Goal: Task Accomplishment & Management: Use online tool/utility

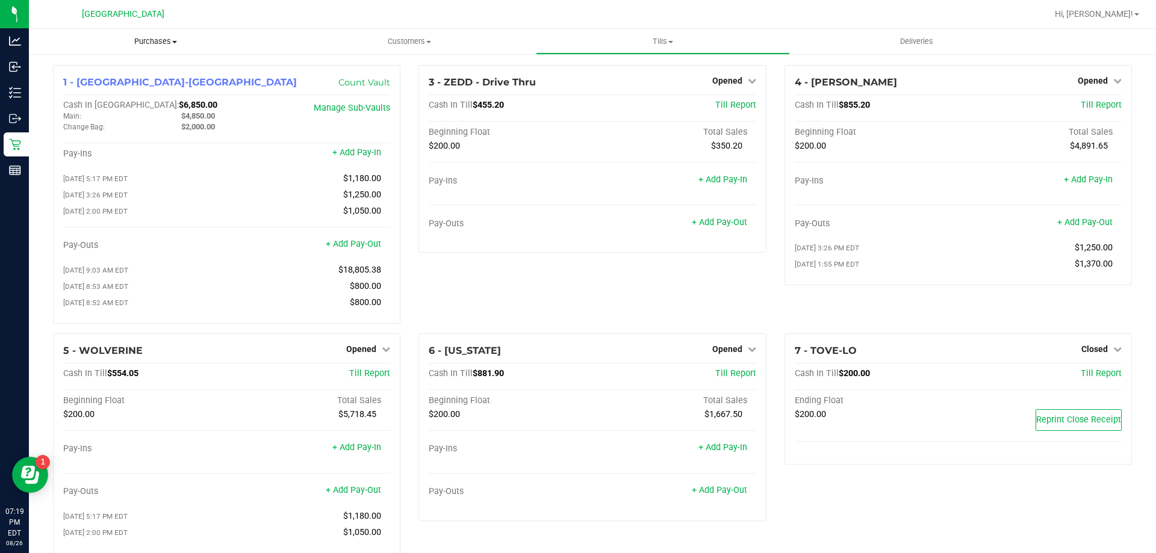
click at [159, 48] on uib-tab-heading "Purchases Summary of purchases Fulfillment All purchases" at bounding box center [155, 41] width 253 height 25
click at [102, 87] on li "Fulfillment" at bounding box center [155, 87] width 253 height 14
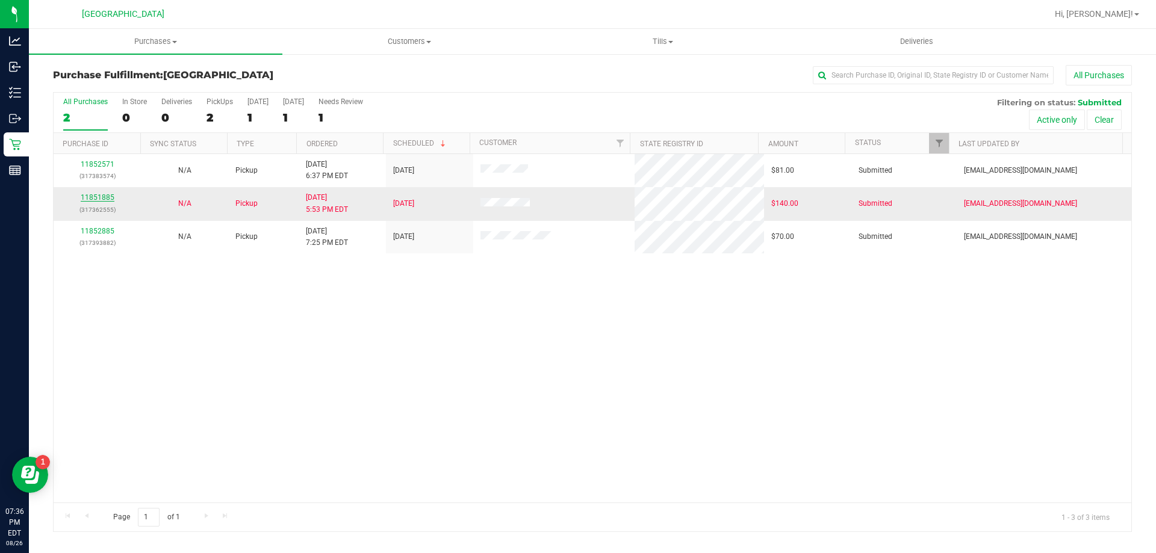
click at [102, 198] on link "11851885" at bounding box center [98, 197] width 34 height 8
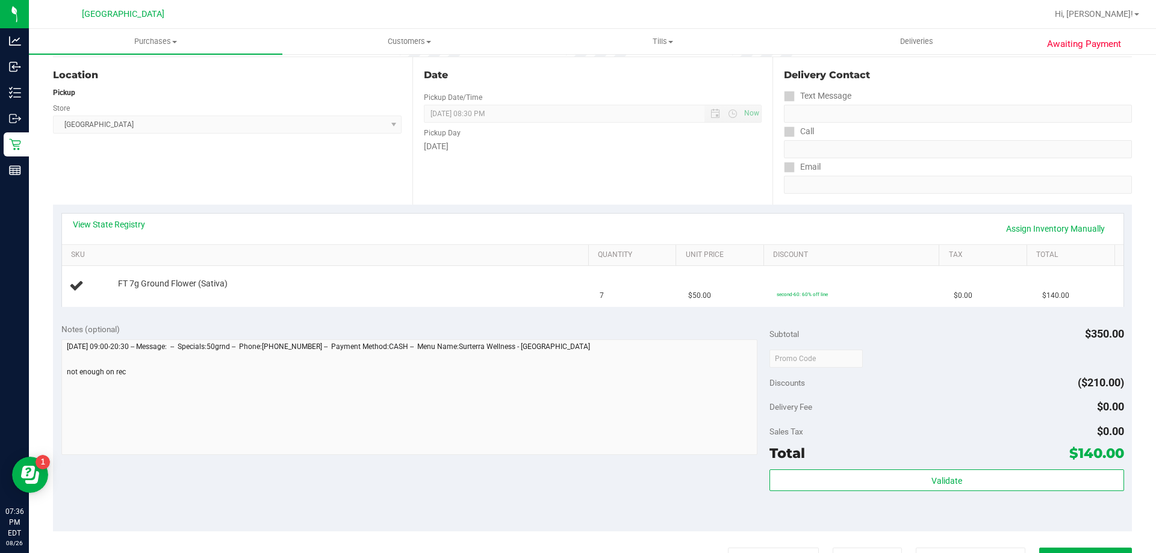
scroll to position [120, 0]
click at [135, 226] on link "View State Registry" at bounding box center [109, 224] width 72 height 12
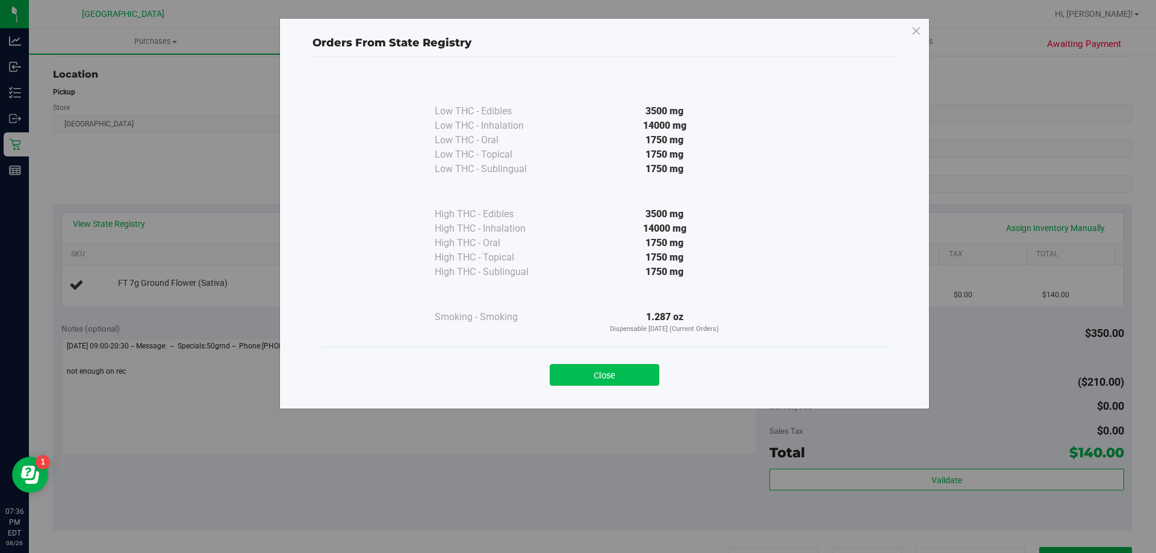
click at [632, 367] on button "Close" at bounding box center [605, 375] width 110 height 22
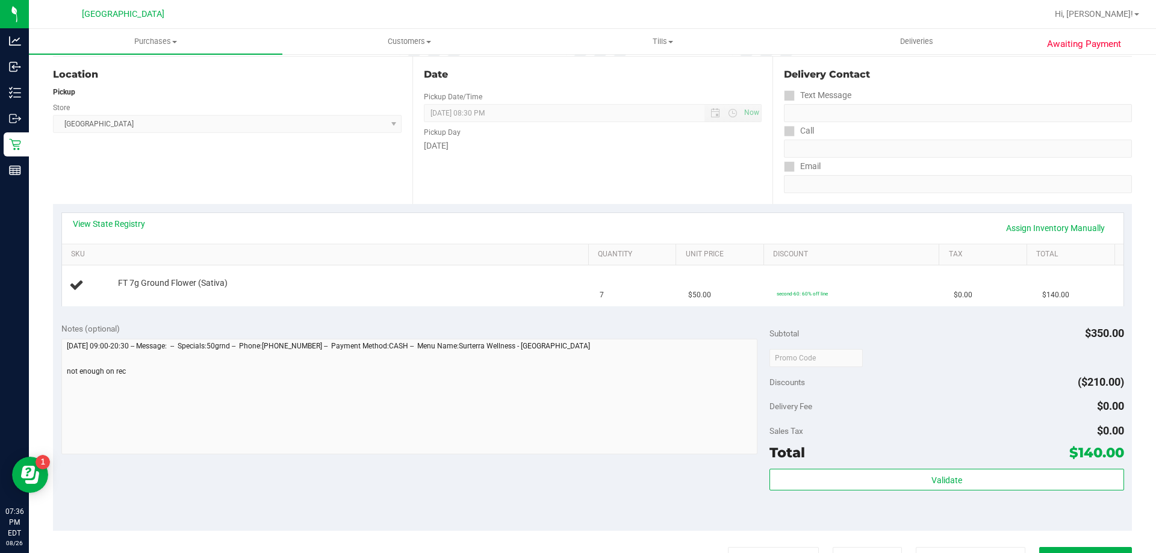
scroll to position [0, 0]
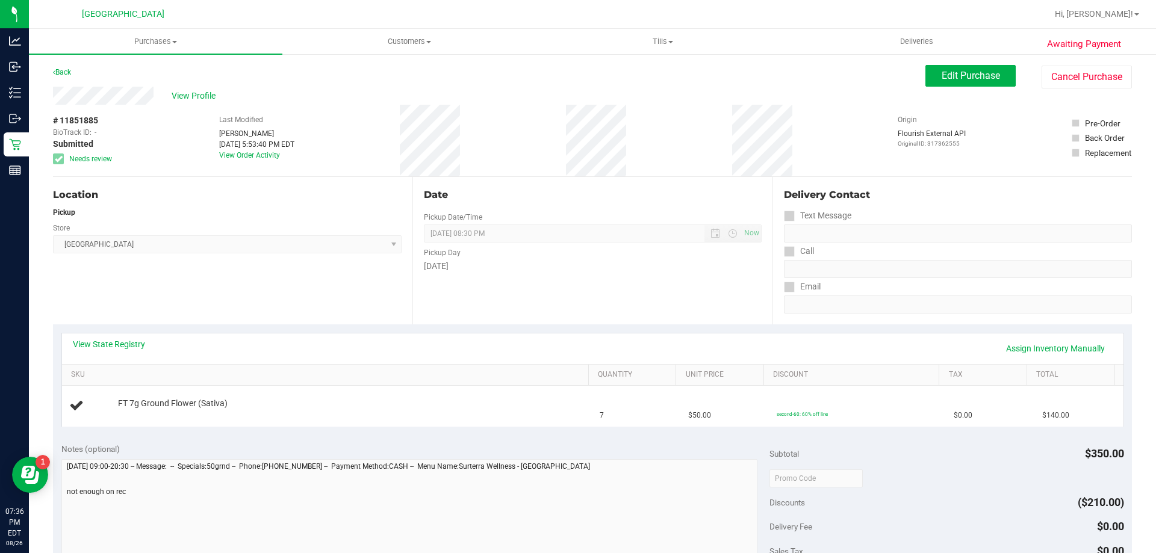
click at [566, 213] on div "Date Pickup Date/Time [DATE] Now [DATE] 08:30 PM Now Pickup Day [DATE]" at bounding box center [591, 250] width 359 height 147
click at [576, 203] on div "Date Pickup Date/Time [DATE] Now [DATE] 08:30 PM Now Pickup Day [DATE]" at bounding box center [591, 250] width 359 height 147
click at [90, 344] on link "View State Registry" at bounding box center [109, 344] width 72 height 12
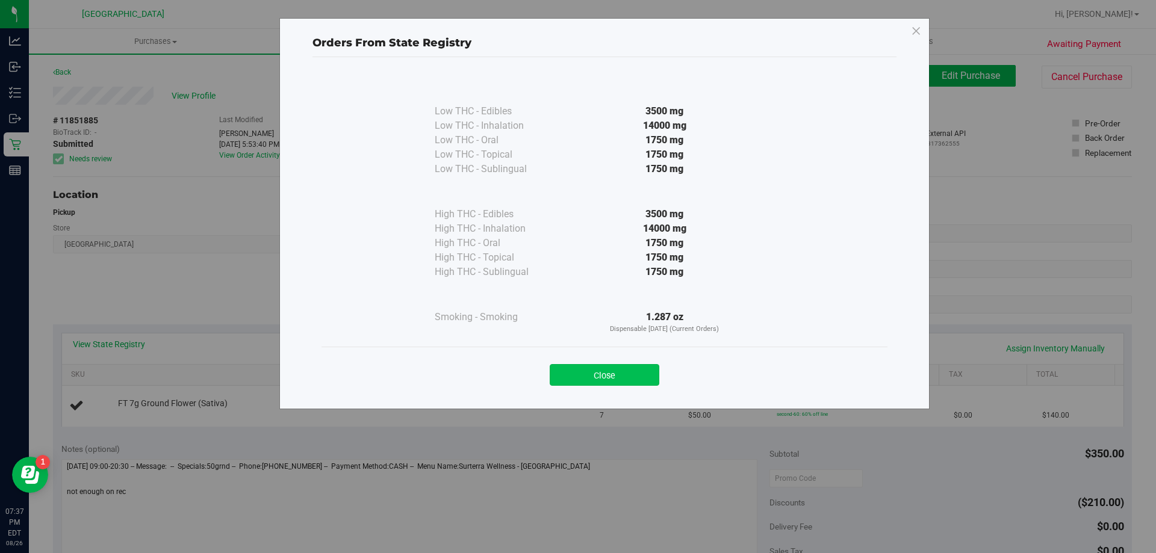
click at [625, 376] on button "Close" at bounding box center [605, 375] width 110 height 22
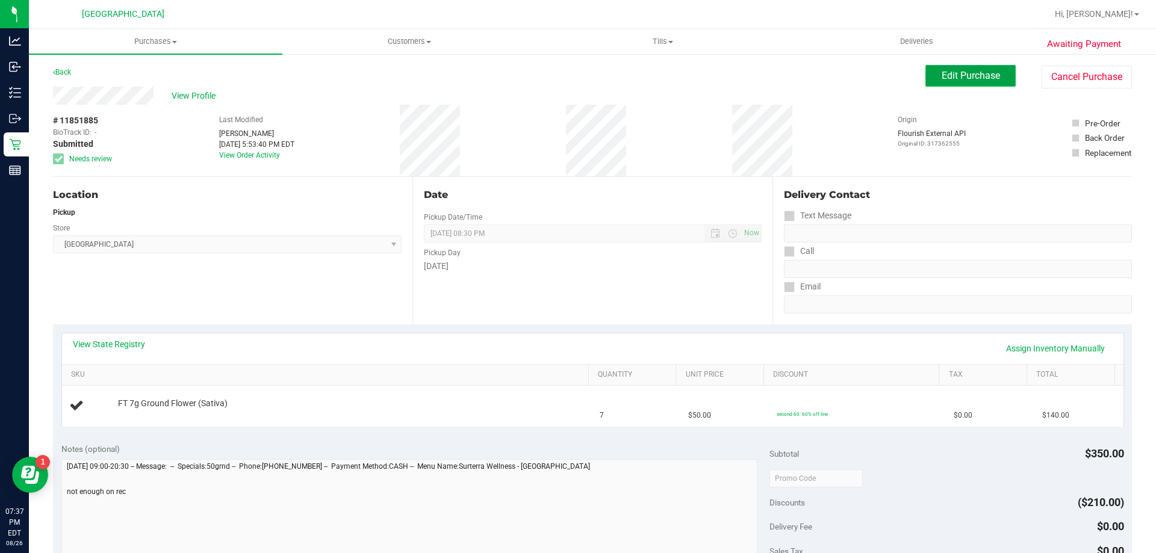
click at [956, 78] on span "Edit Purchase" at bounding box center [970, 75] width 58 height 11
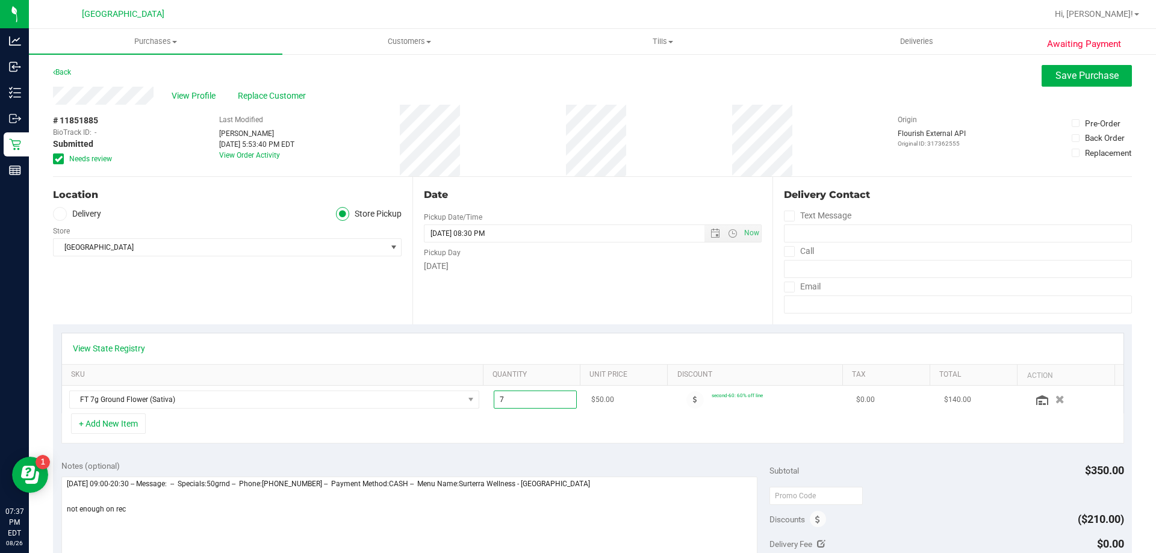
click at [530, 405] on span "7.00 7" at bounding box center [536, 400] width 84 height 18
click at [530, 405] on input "7" at bounding box center [535, 399] width 82 height 17
type input "5"
type input "5.00"
click at [537, 433] on div "+ Add New Item" at bounding box center [592, 428] width 1062 height 30
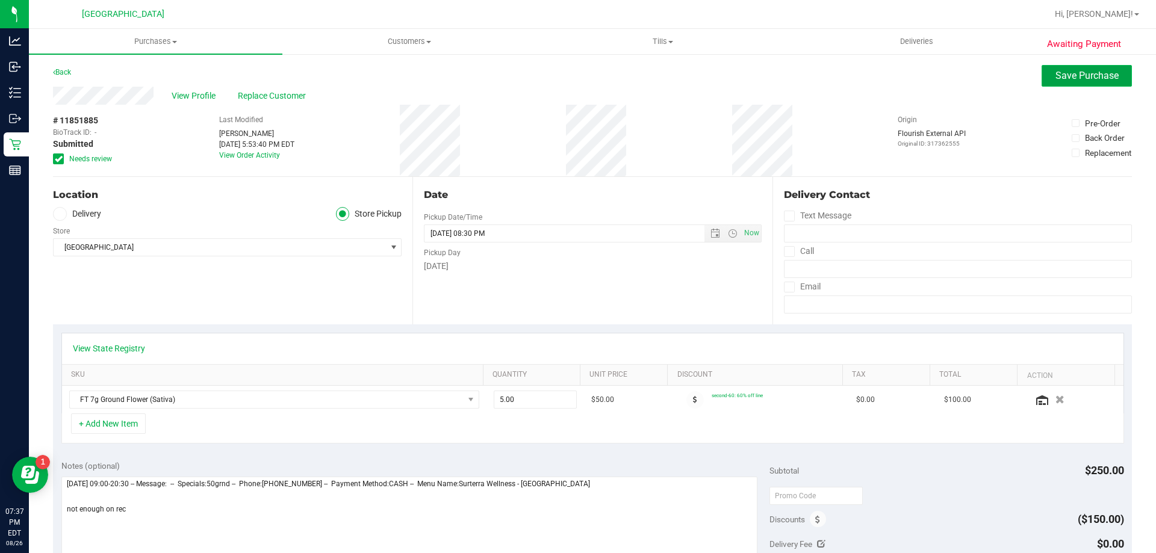
click at [1055, 76] on span "Save Purchase" at bounding box center [1086, 75] width 63 height 11
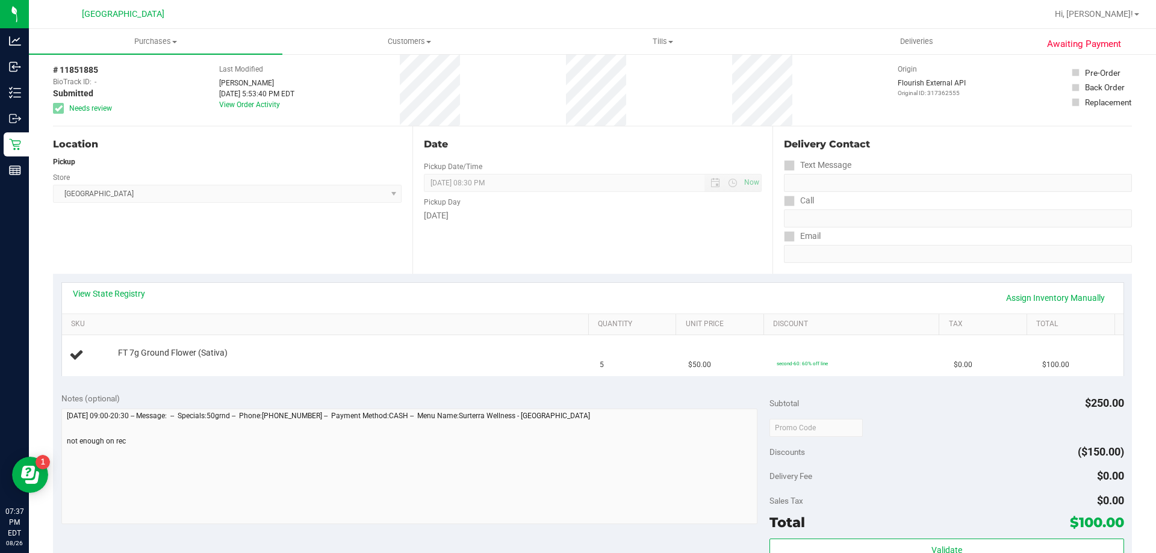
scroll to position [120, 0]
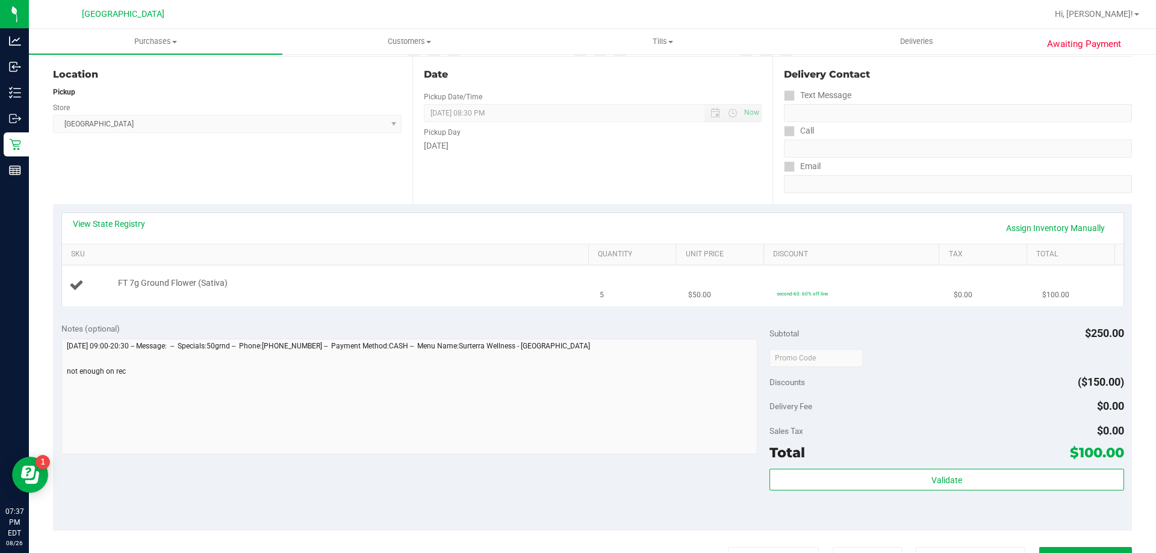
click at [512, 290] on div at bounding box center [350, 290] width 465 height 1
drag, startPoint x: 1073, startPoint y: 334, endPoint x: 1113, endPoint y: 331, distance: 40.4
click at [1113, 331] on div "Subtotal $250.00" at bounding box center [946, 334] width 354 height 22
click at [1088, 337] on span "$250.00" at bounding box center [1104, 333] width 39 height 13
drag, startPoint x: 1067, startPoint y: 333, endPoint x: 1113, endPoint y: 339, distance: 47.4
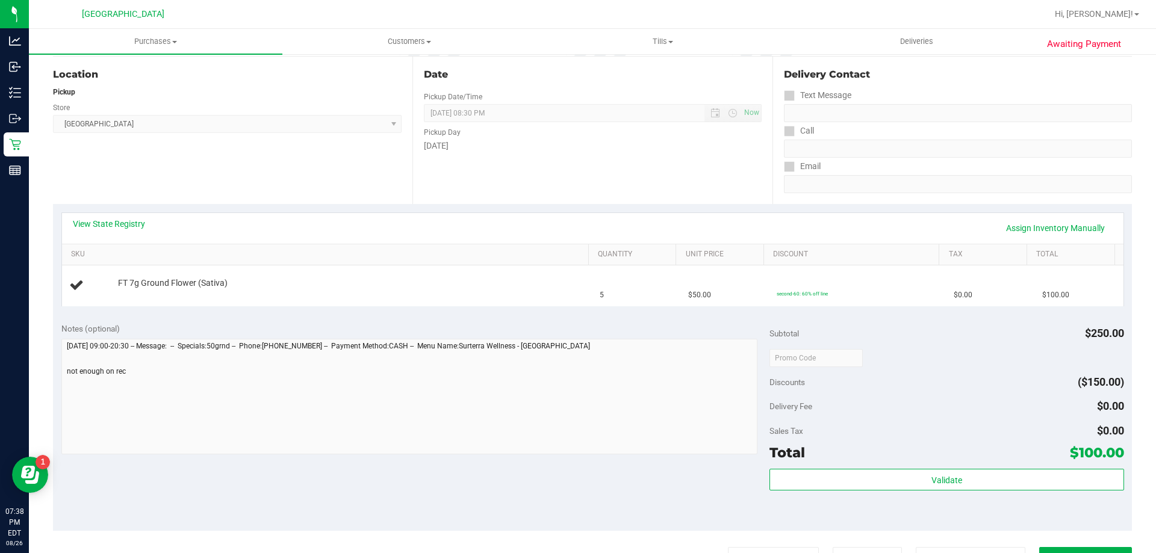
click at [1113, 339] on div "Subtotal $250.00" at bounding box center [946, 334] width 354 height 22
click at [1066, 331] on div "Subtotal $250.00" at bounding box center [946, 334] width 354 height 22
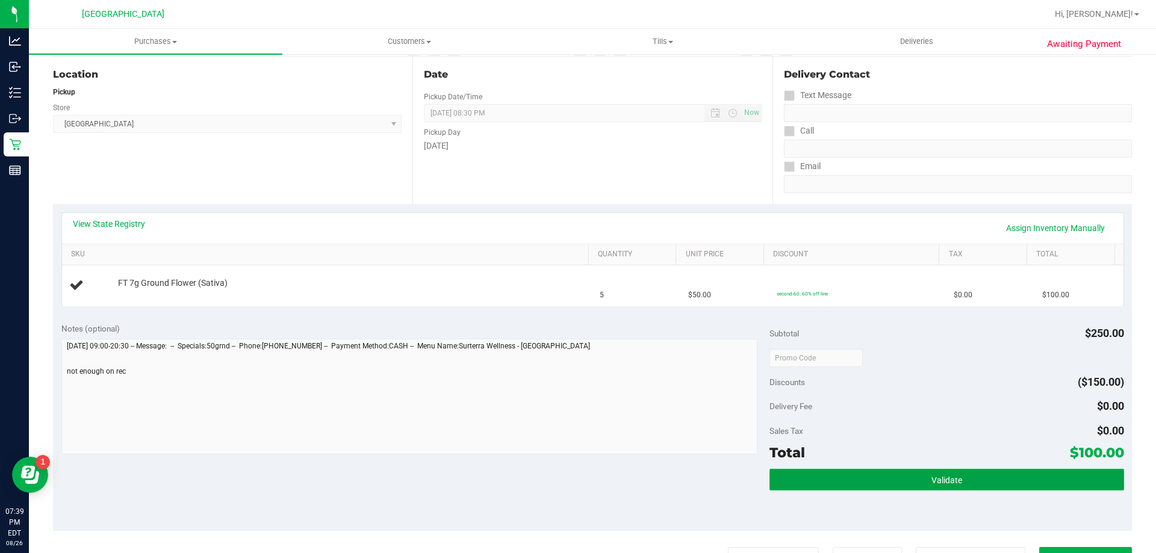
click at [935, 475] on span "Validate" at bounding box center [946, 480] width 31 height 10
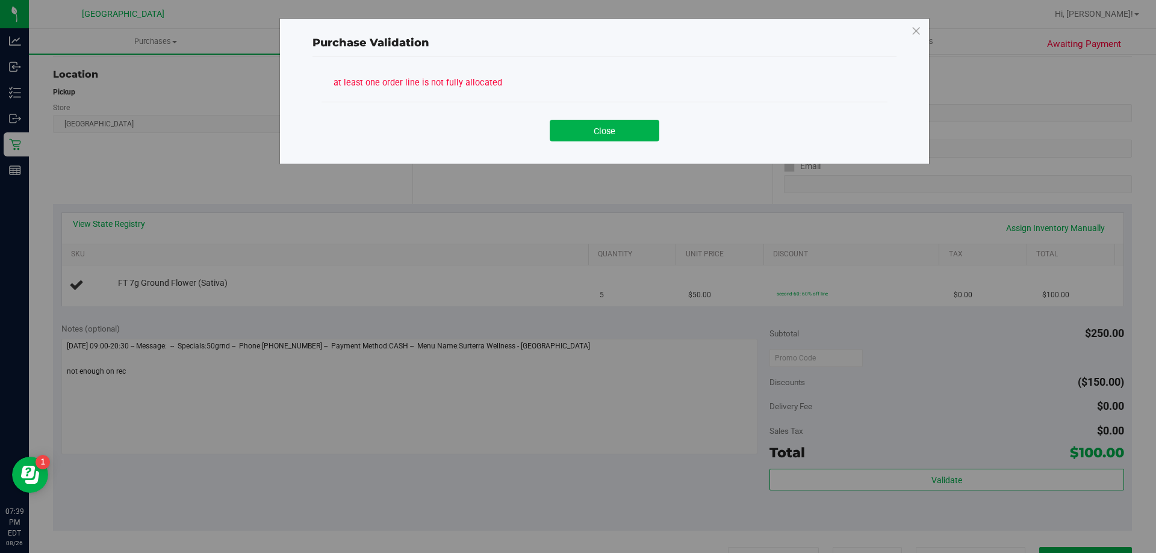
click at [602, 144] on div "Close" at bounding box center [604, 126] width 566 height 49
drag, startPoint x: 604, startPoint y: 140, endPoint x: 609, endPoint y: 133, distance: 9.0
click at [608, 134] on button "Close" at bounding box center [605, 131] width 110 height 22
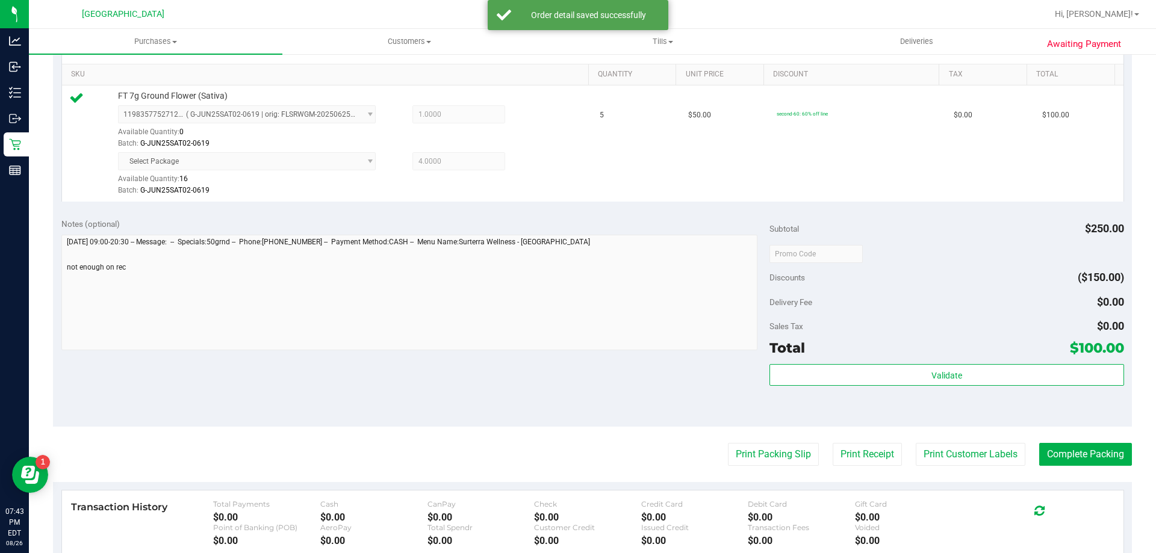
scroll to position [301, 0]
click at [870, 359] on div "Subtotal $250.00 Discounts ($150.00) Delivery Fee $0.00 Sales Tax $0.00 Total $…" at bounding box center [946, 317] width 354 height 200
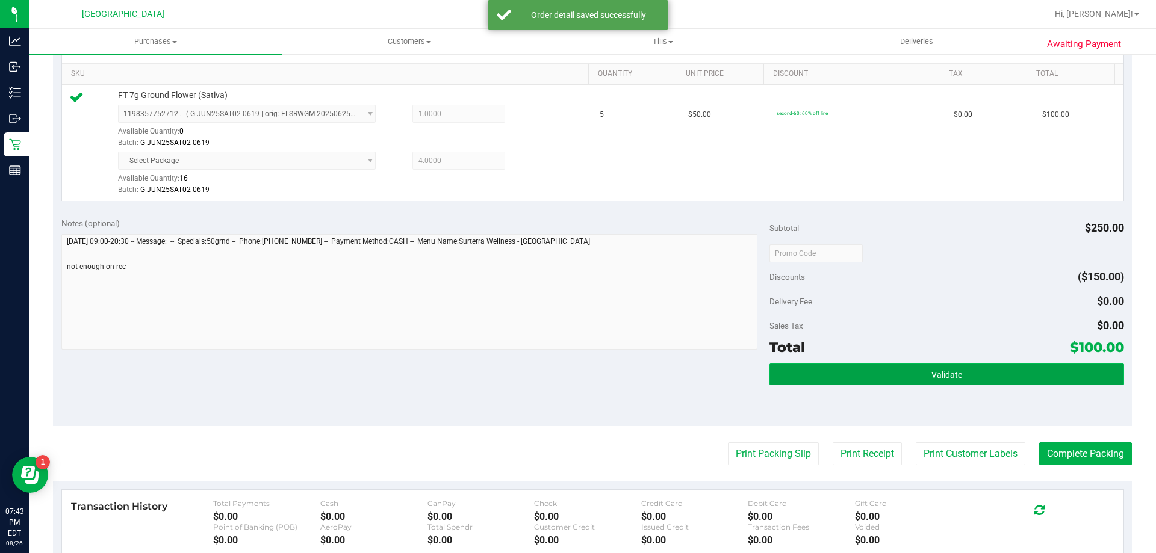
click at [868, 373] on button "Validate" at bounding box center [946, 375] width 354 height 22
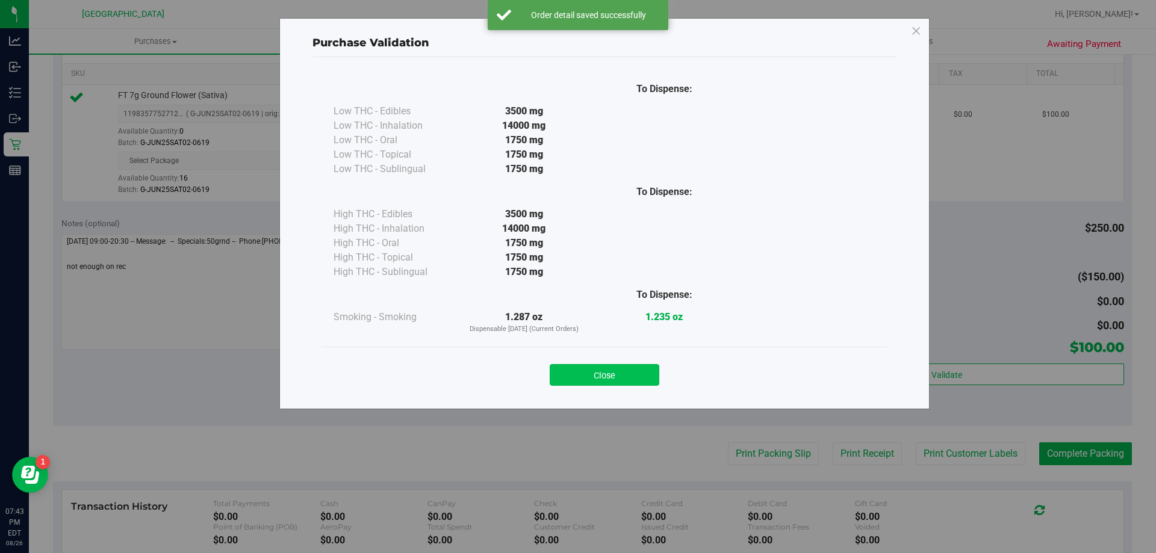
click at [578, 367] on button "Close" at bounding box center [605, 375] width 110 height 22
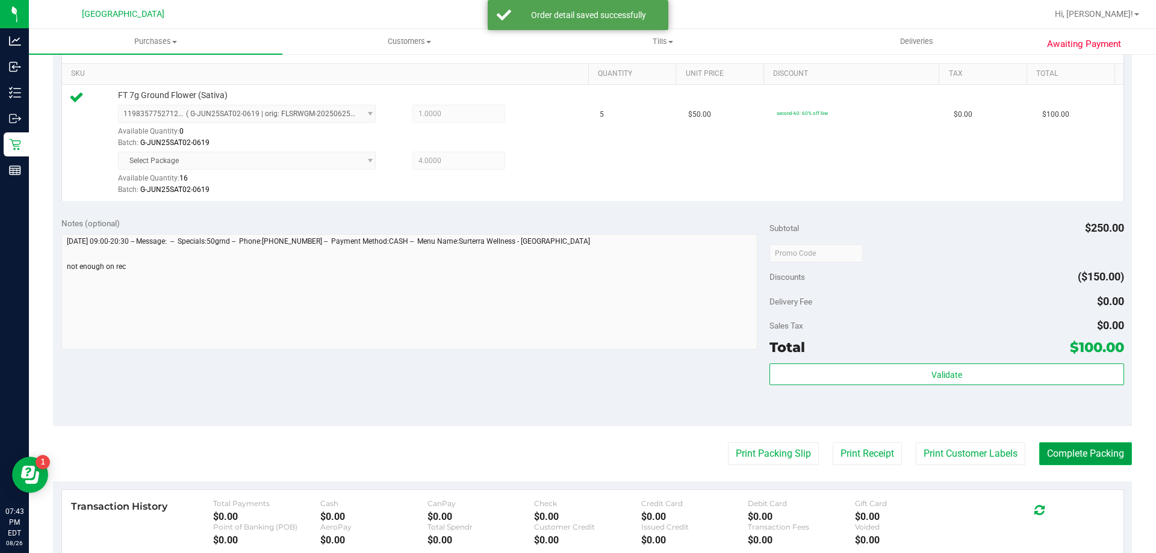
click at [1066, 449] on button "Complete Packing" at bounding box center [1085, 453] width 93 height 23
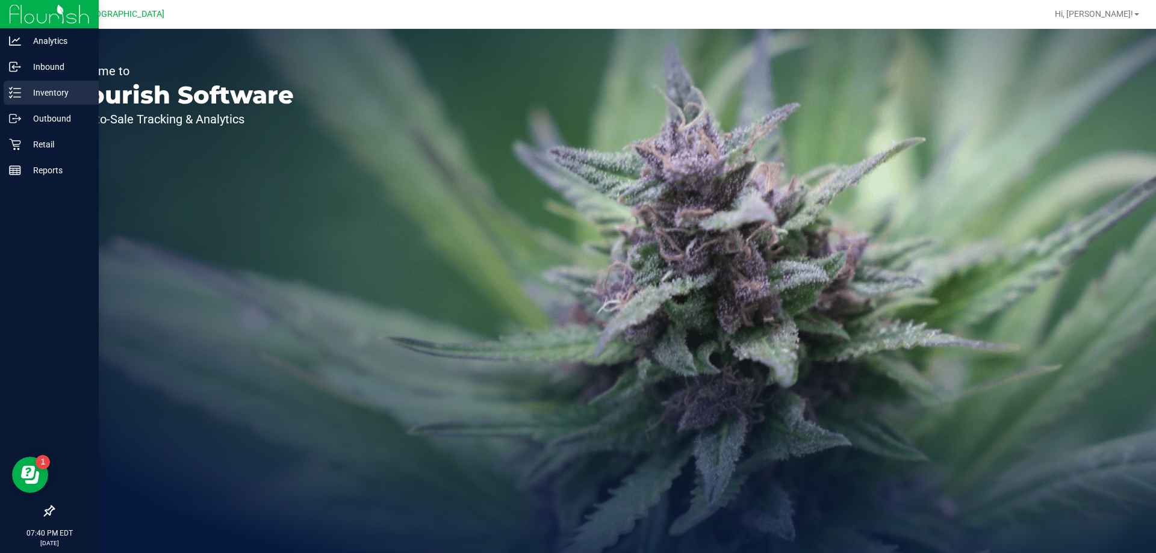
click at [48, 93] on p "Inventory" at bounding box center [57, 92] width 72 height 14
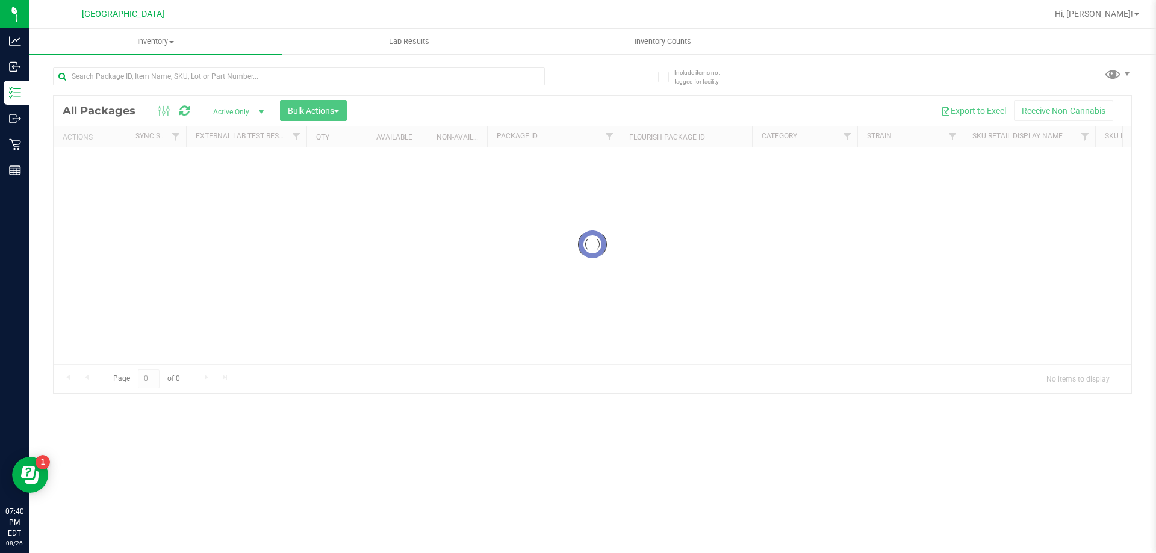
click at [118, 63] on div at bounding box center [322, 76] width 539 height 39
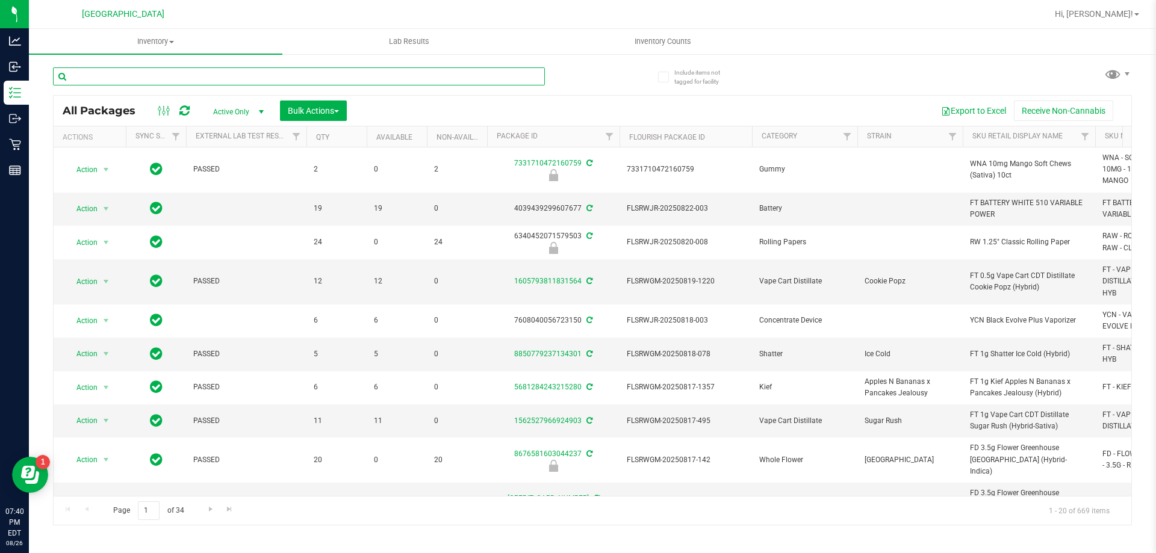
click at [116, 72] on input "text" at bounding box center [299, 76] width 492 height 18
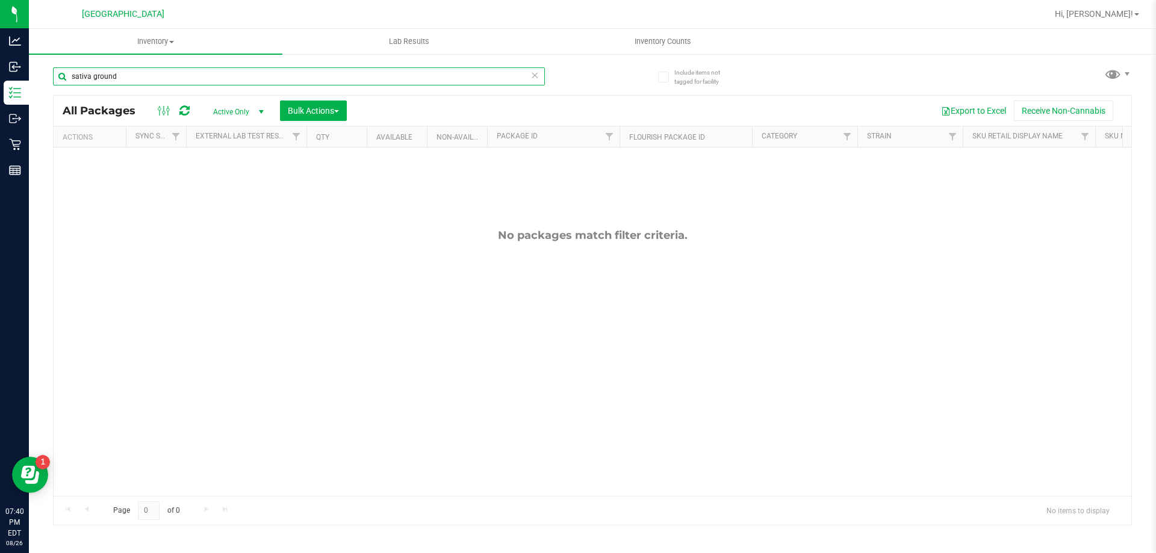
click at [144, 78] on input "sativa ground" at bounding box center [299, 76] width 492 height 18
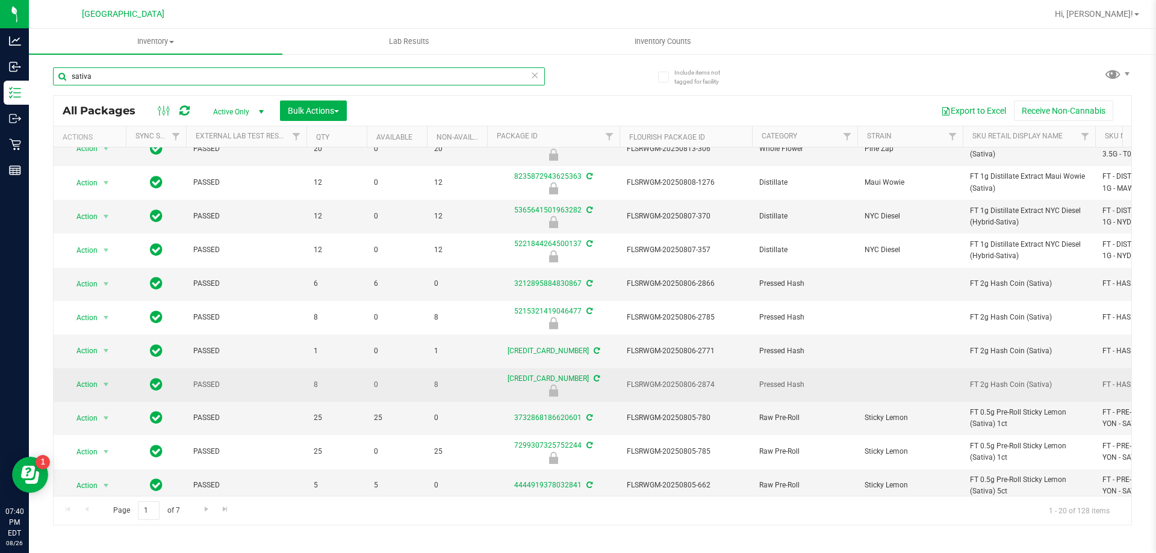
scroll to position [345, 0]
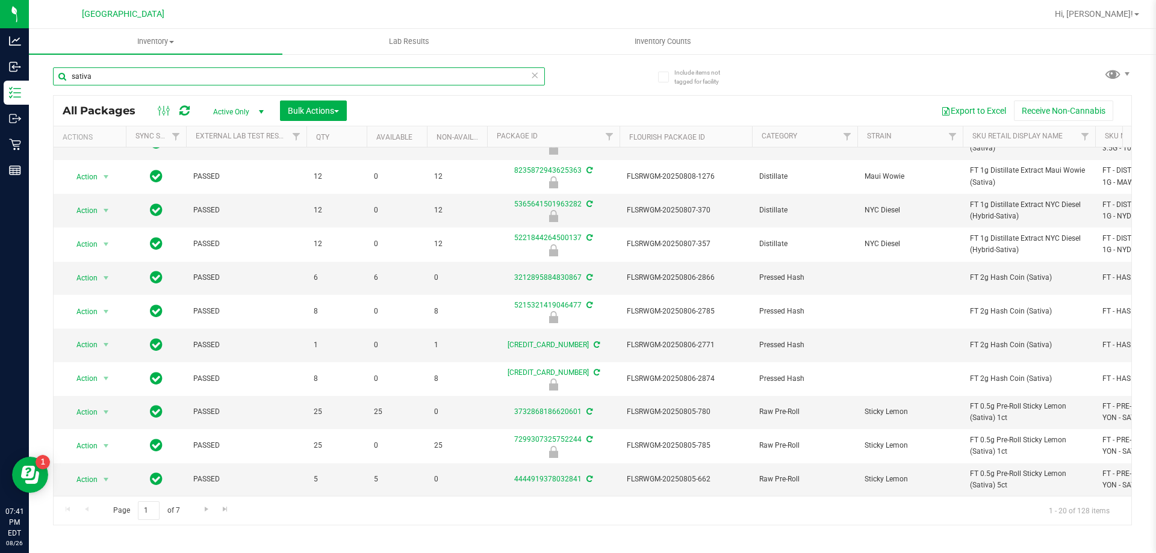
click at [136, 79] on input "sativa" at bounding box center [299, 76] width 492 height 18
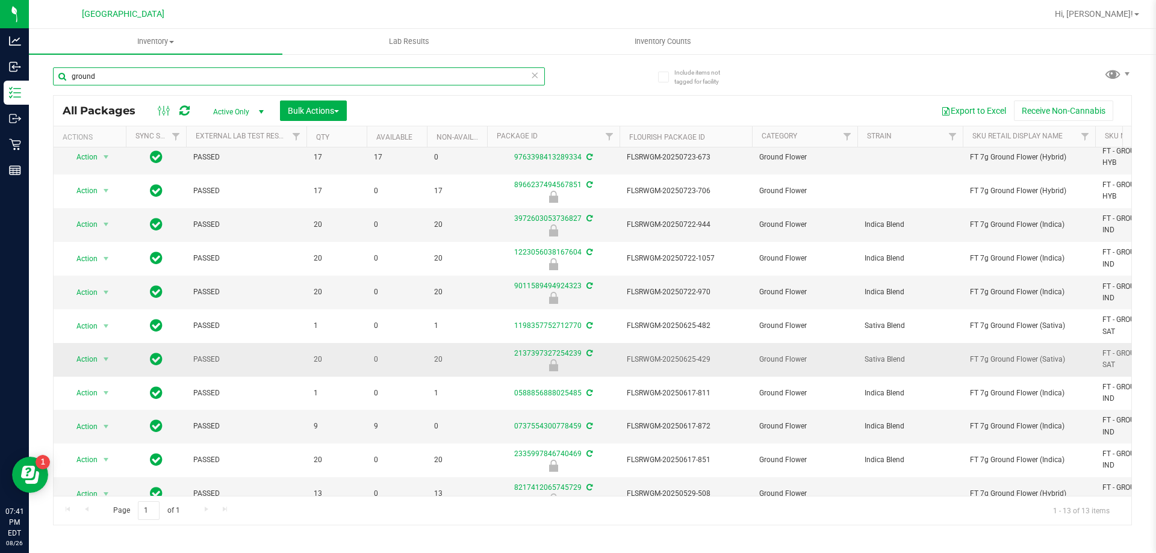
scroll to position [60, 0]
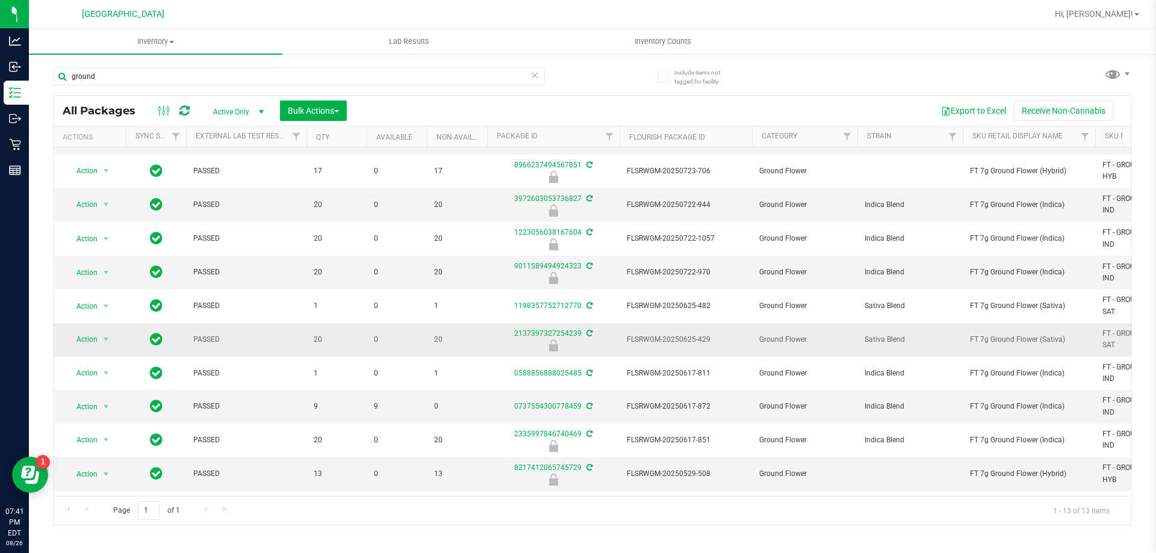
click at [1001, 341] on span "FT 7g Ground Flower (Sativa)" at bounding box center [1029, 339] width 118 height 11
copy tr "FT 7g Ground Flower (Sativa)"
click at [235, 77] on input "ground" at bounding box center [299, 76] width 492 height 18
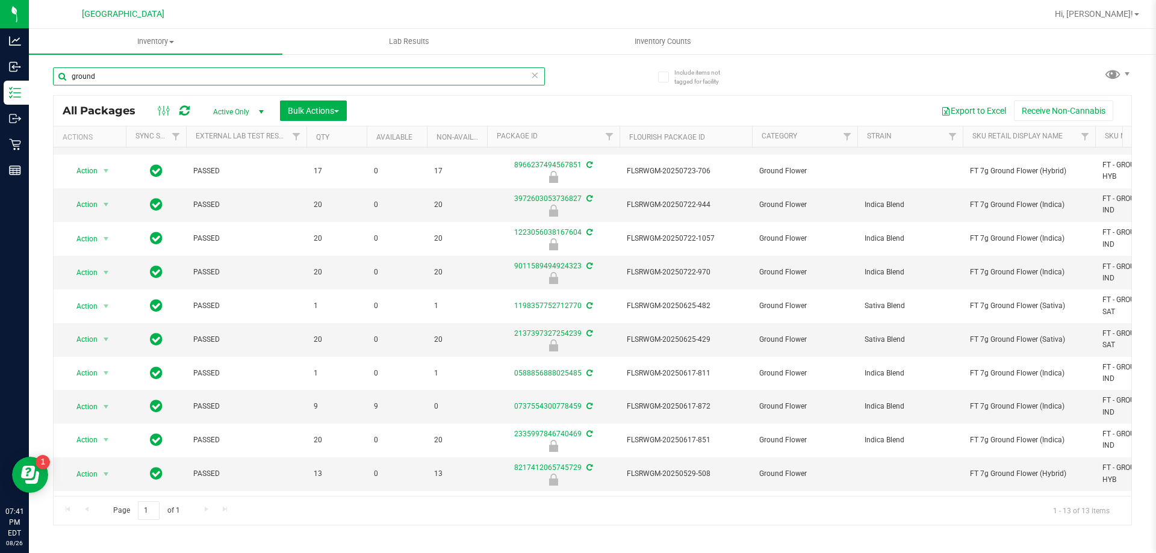
click at [234, 76] on input "ground" at bounding box center [299, 76] width 492 height 18
paste input "FT 7g Ground Flower (Sativa)"
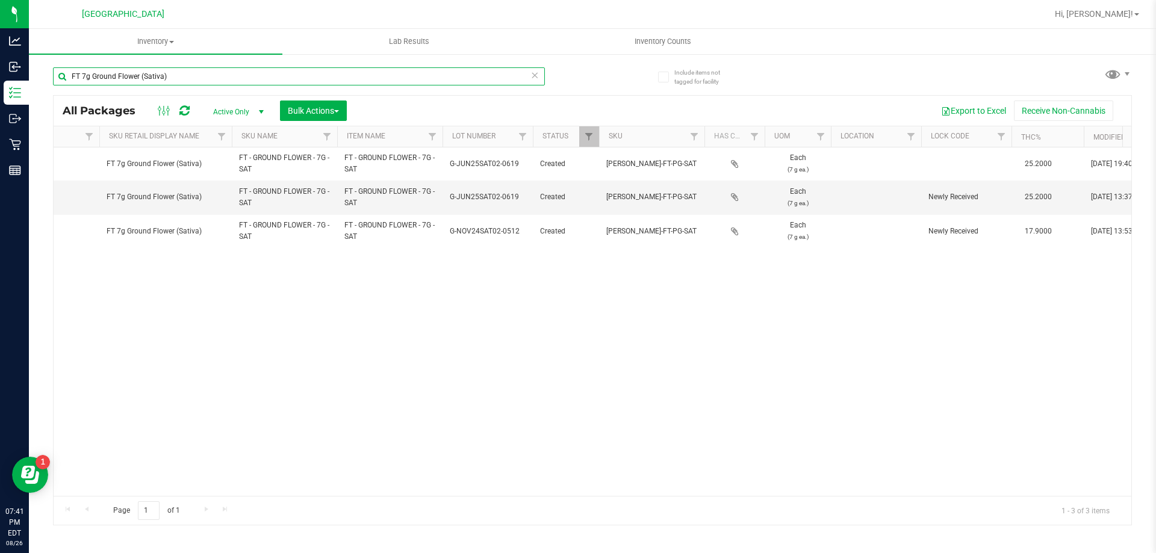
scroll to position [0, 435]
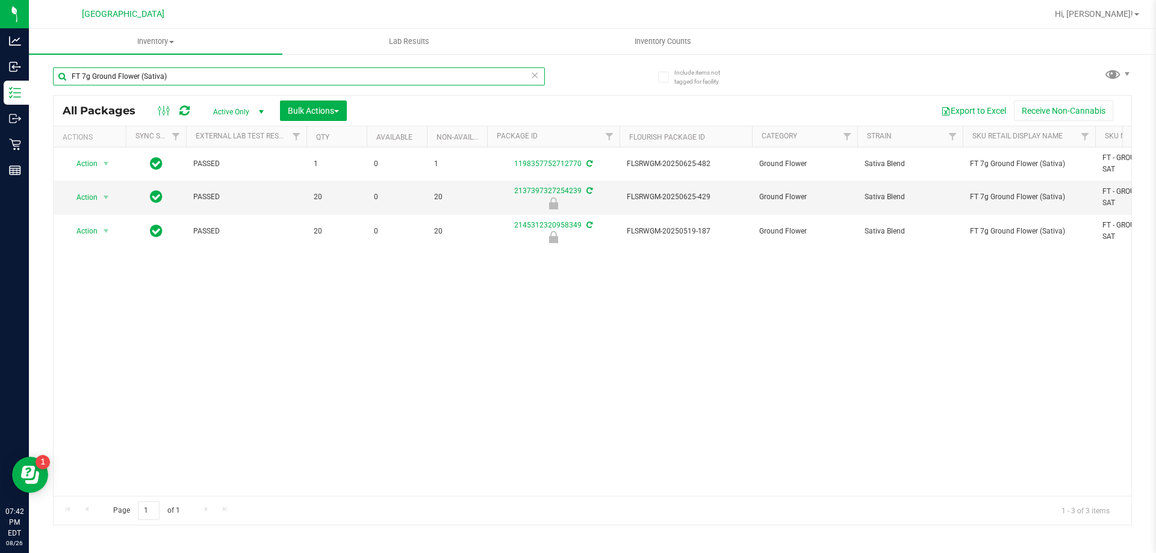
click at [104, 70] on input "FT 7g Ground Flower (Sativa)" at bounding box center [299, 76] width 492 height 18
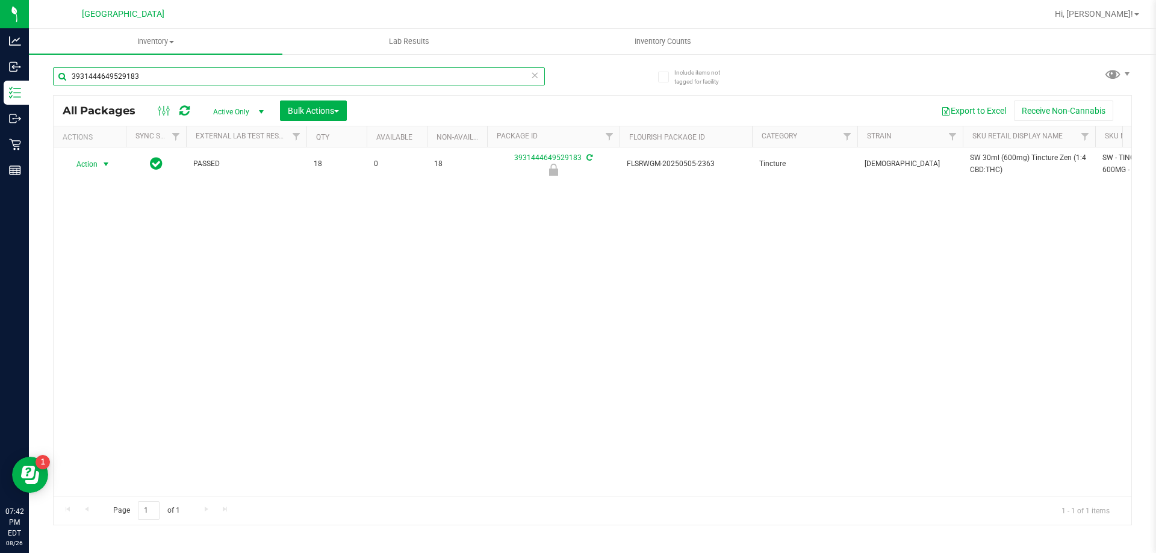
type input "3931444649529183"
click at [93, 165] on span "Action" at bounding box center [82, 164] width 33 height 17
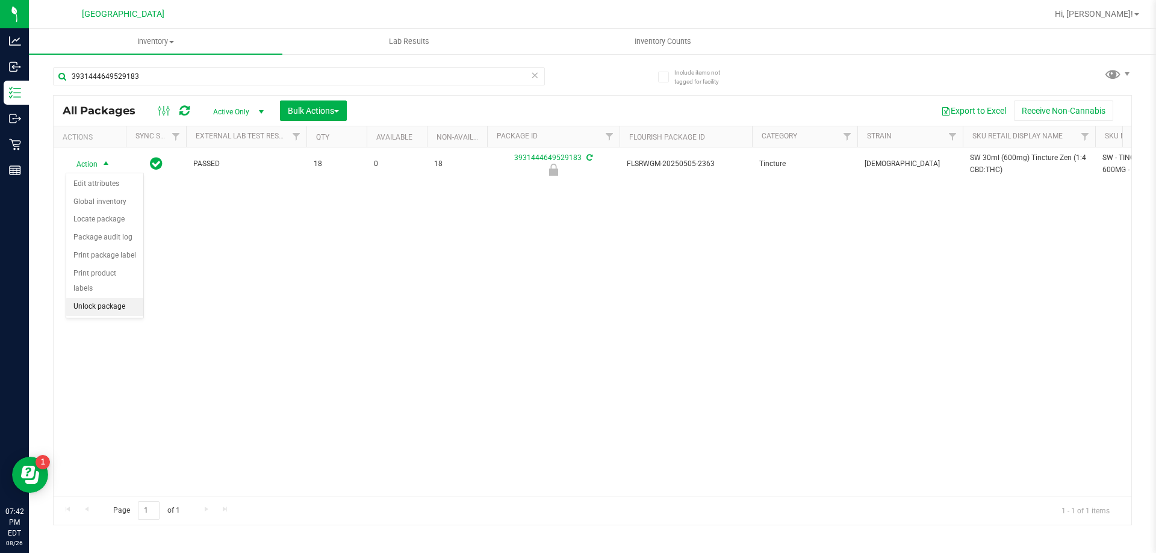
click at [105, 298] on li "Unlock package" at bounding box center [104, 307] width 77 height 18
click at [161, 66] on div "3931444649529183" at bounding box center [322, 76] width 539 height 39
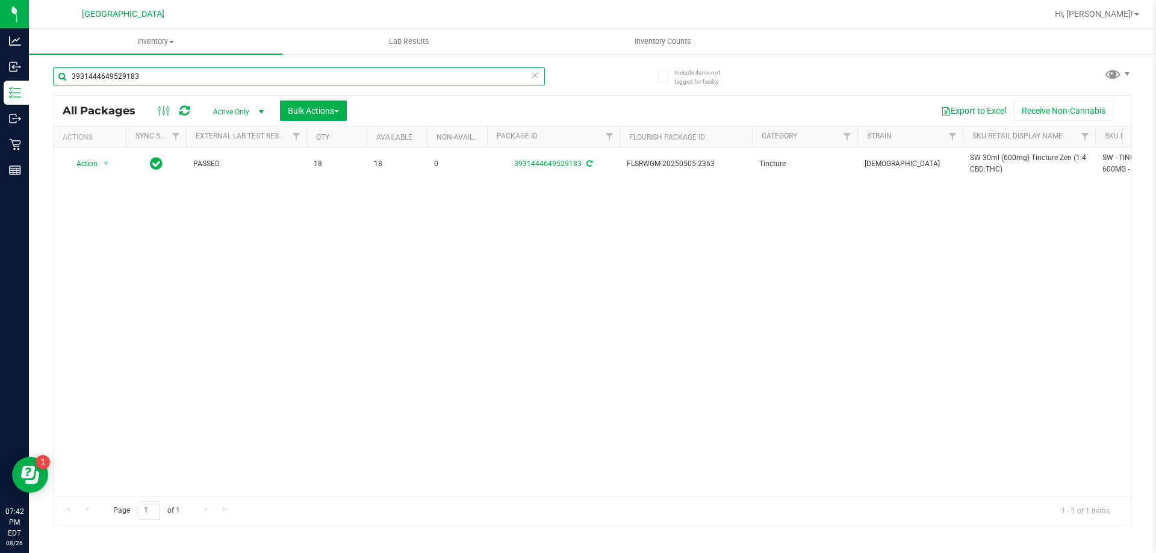
click at [159, 70] on input "3931444649529183" at bounding box center [299, 76] width 492 height 18
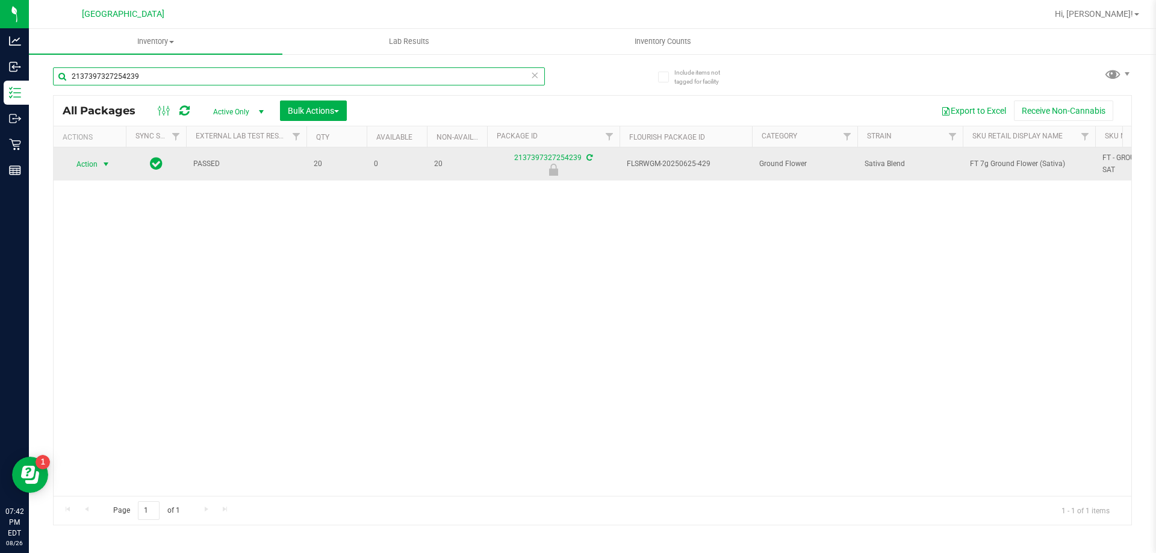
type input "2137397327254239"
click at [100, 168] on span "select" at bounding box center [106, 164] width 15 height 17
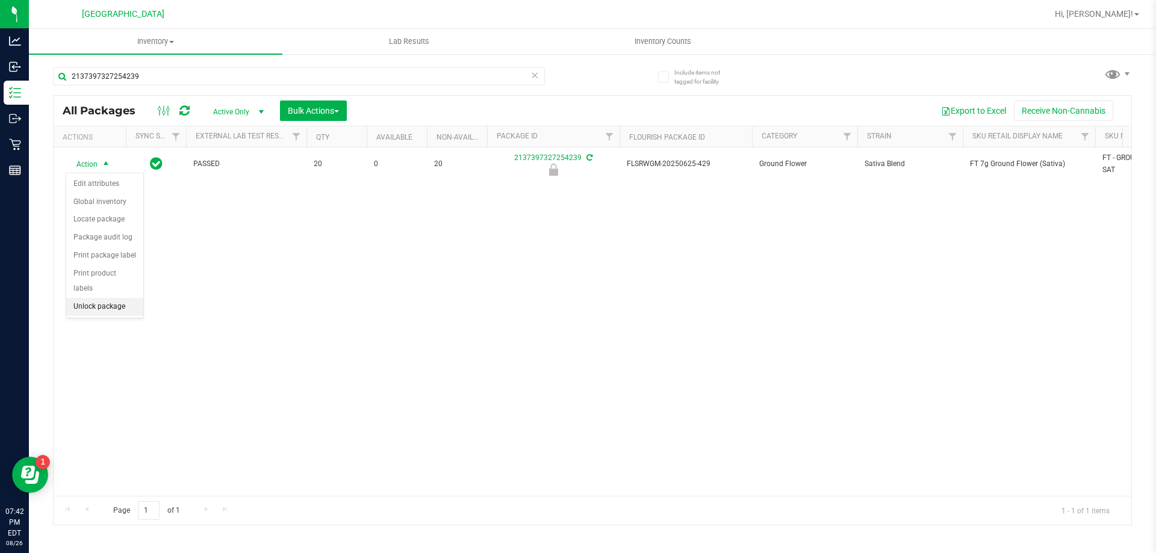
click at [99, 298] on li "Unlock package" at bounding box center [104, 307] width 77 height 18
